Goal: Understand process/instructions: Learn how to perform a task or action

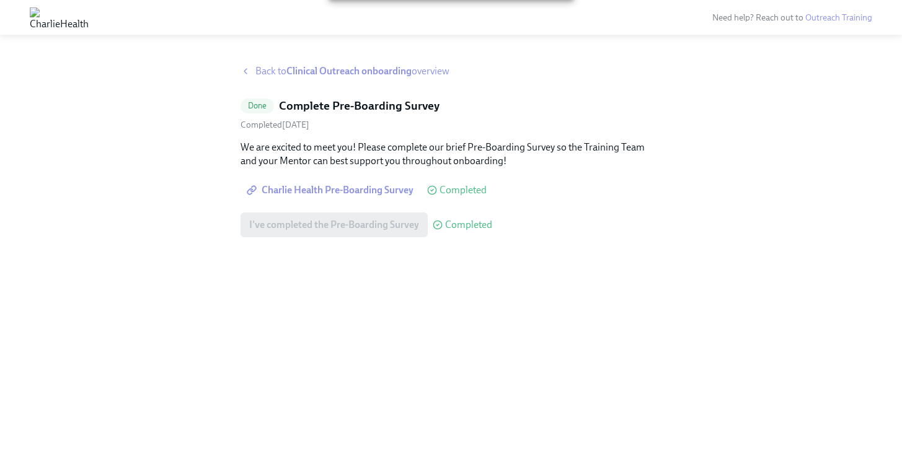
click at [285, 71] on span "Back to Clinical Outreach onboarding overview" at bounding box center [352, 71] width 194 height 14
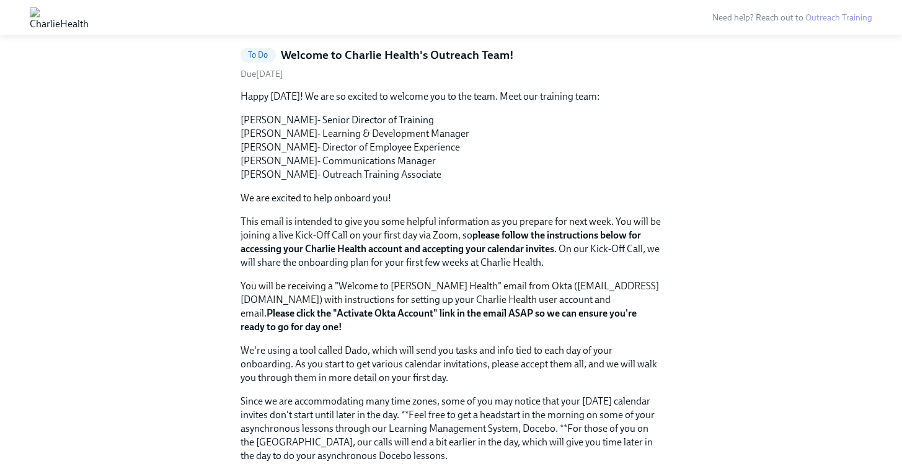
scroll to position [413, 0]
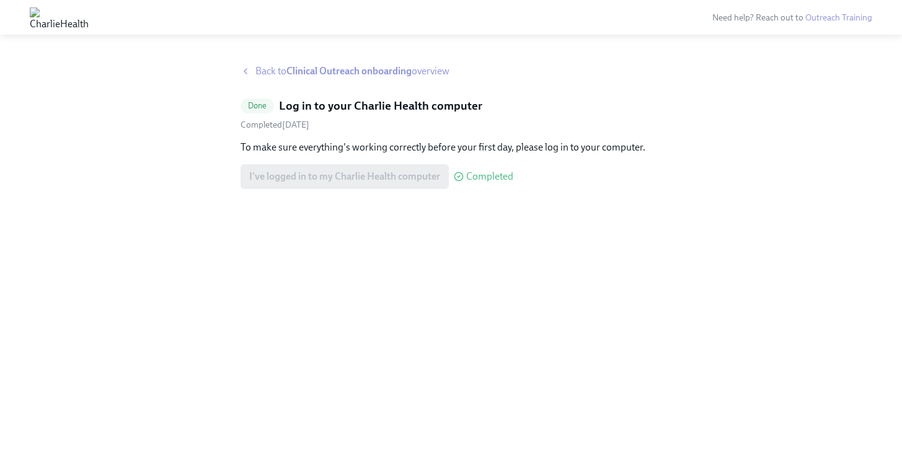
click at [385, 76] on strong "Clinical Outreach onboarding" at bounding box center [348, 71] width 125 height 12
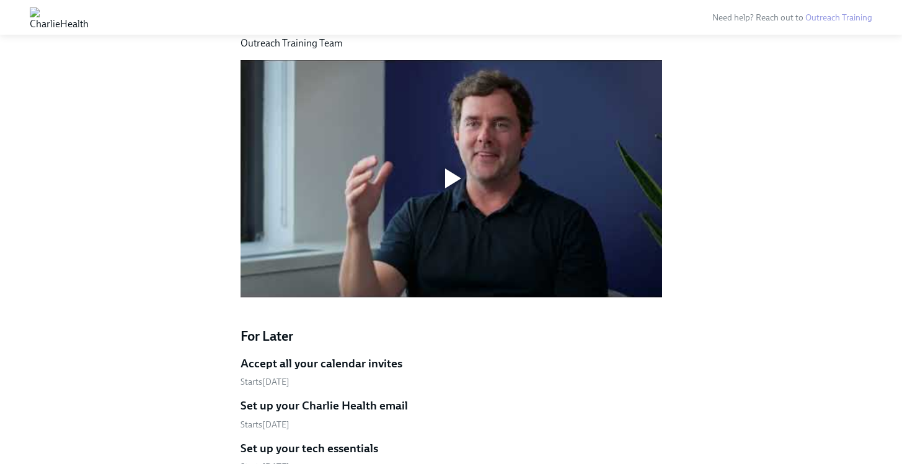
scroll to position [965, 0]
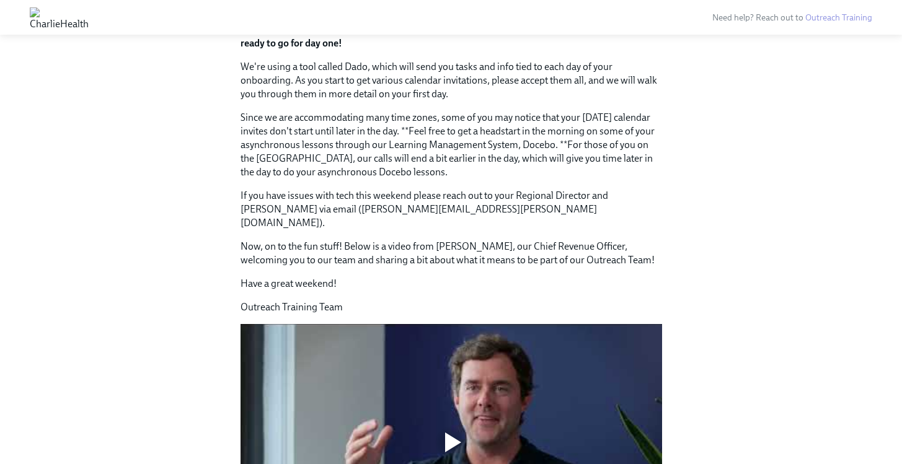
scroll to position [464, 0]
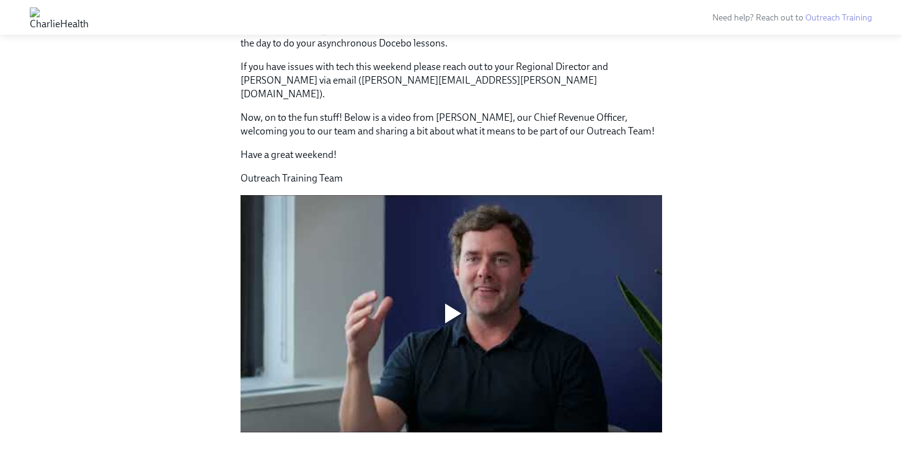
click at [455, 304] on div at bounding box center [453, 314] width 16 height 20
